Goal: Task Accomplishment & Management: Use online tool/utility

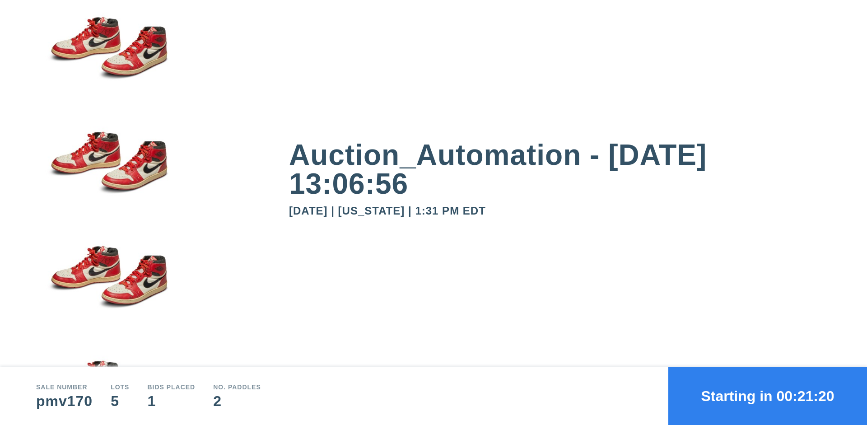
click at [768, 396] on button "Starting in 00:21:20" at bounding box center [767, 396] width 199 height 58
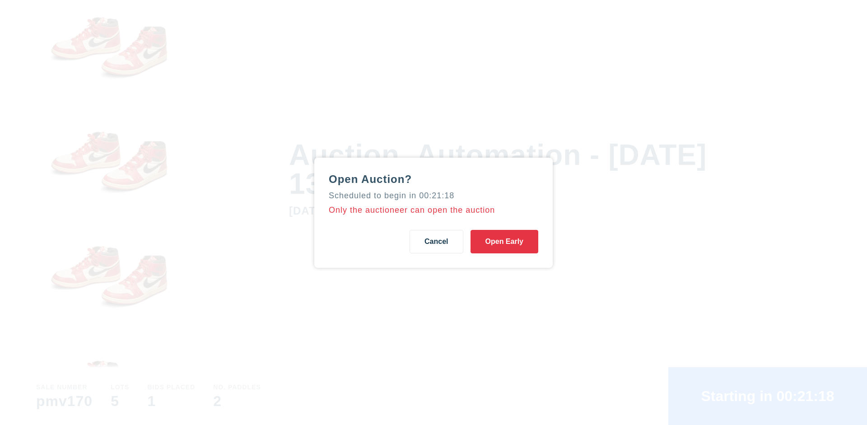
click at [504, 241] on button "Open Early" at bounding box center [504, 241] width 68 height 23
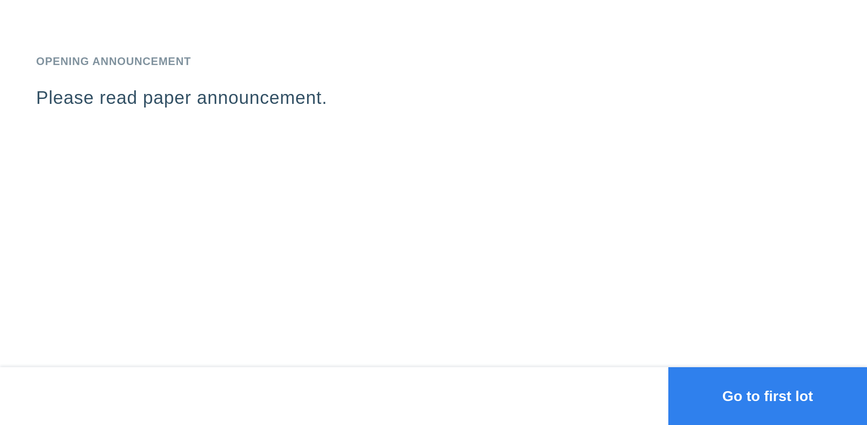
click at [768, 396] on button "Go to first lot" at bounding box center [767, 396] width 199 height 58
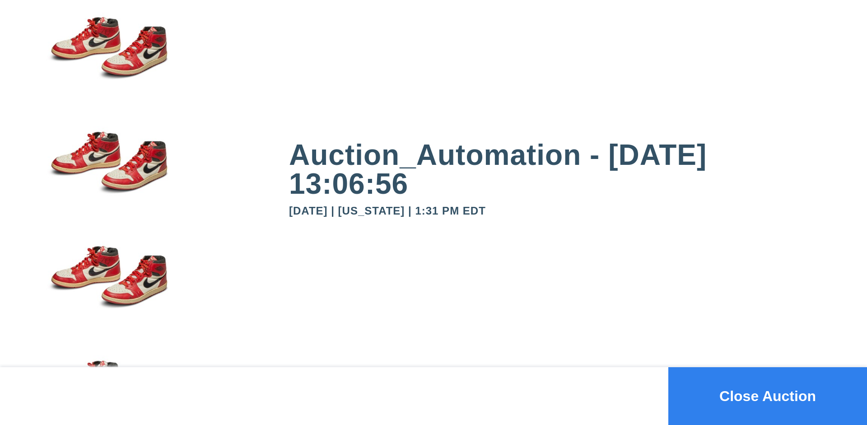
click at [768, 396] on button "Close Auction" at bounding box center [767, 396] width 199 height 58
